Goal: Use online tool/utility: Use online tool/utility

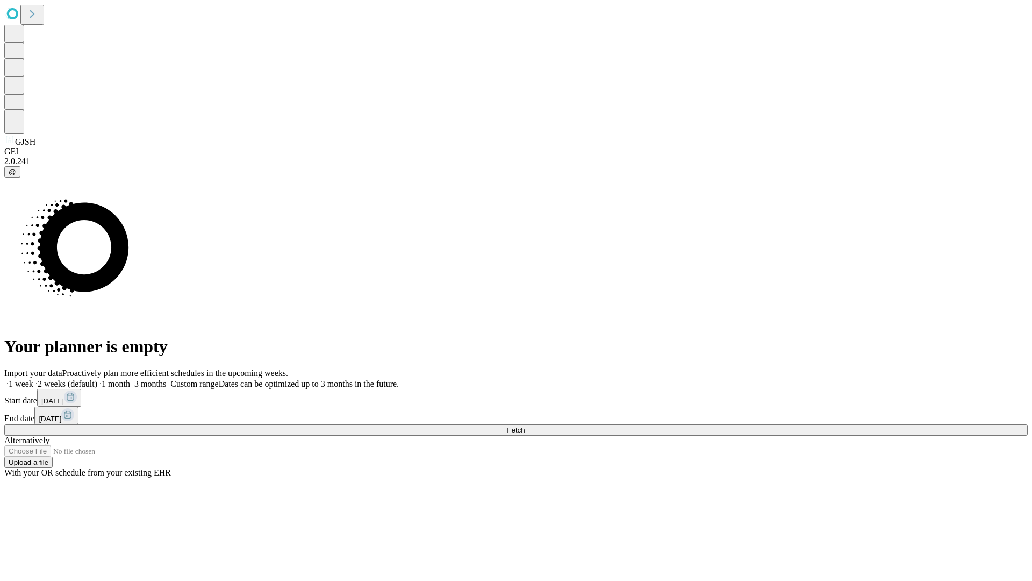
click at [525, 426] on span "Fetch" at bounding box center [516, 430] width 18 height 8
